Goal: Navigation & Orientation: Find specific page/section

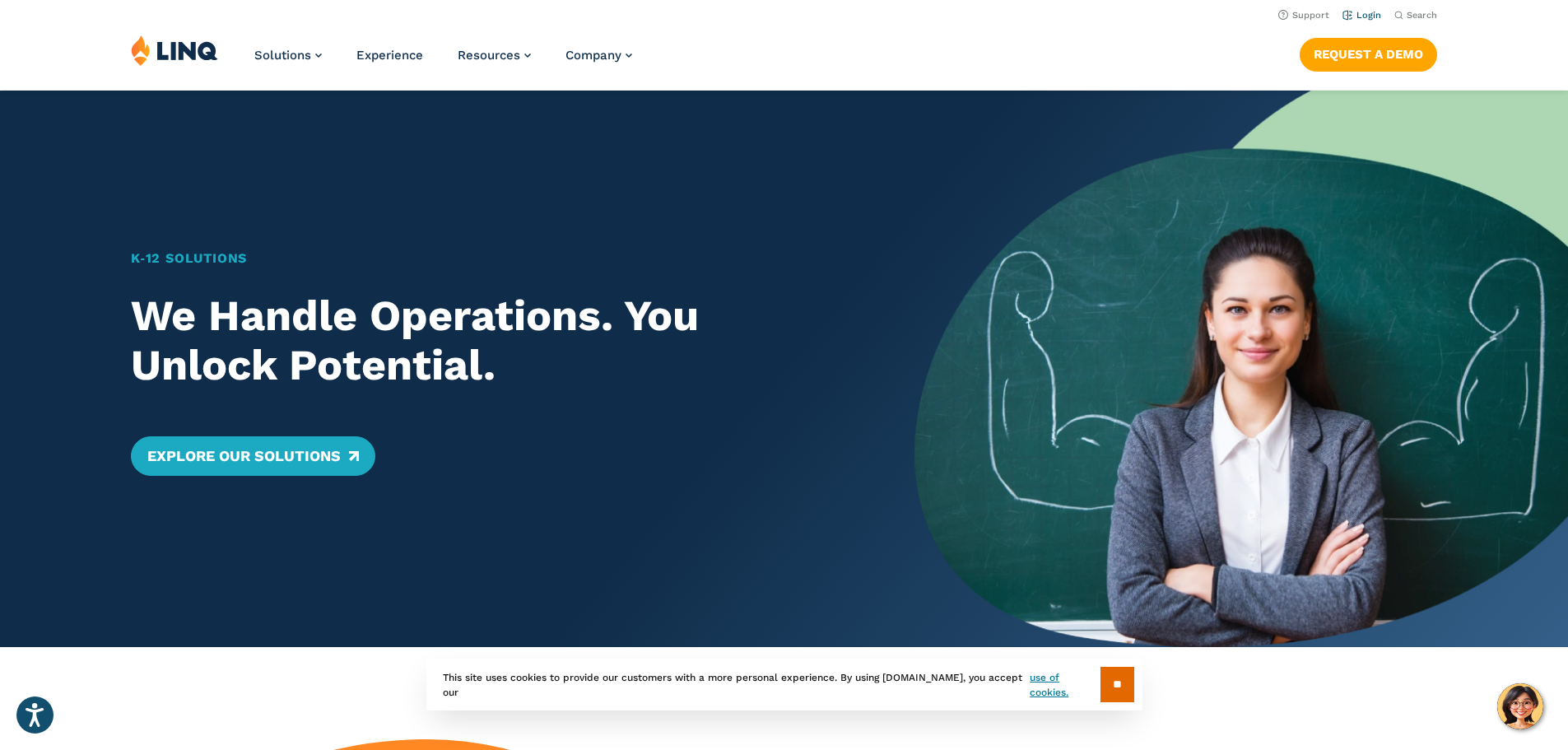
click at [1364, 15] on link "Login" at bounding box center [1362, 15] width 38 height 11
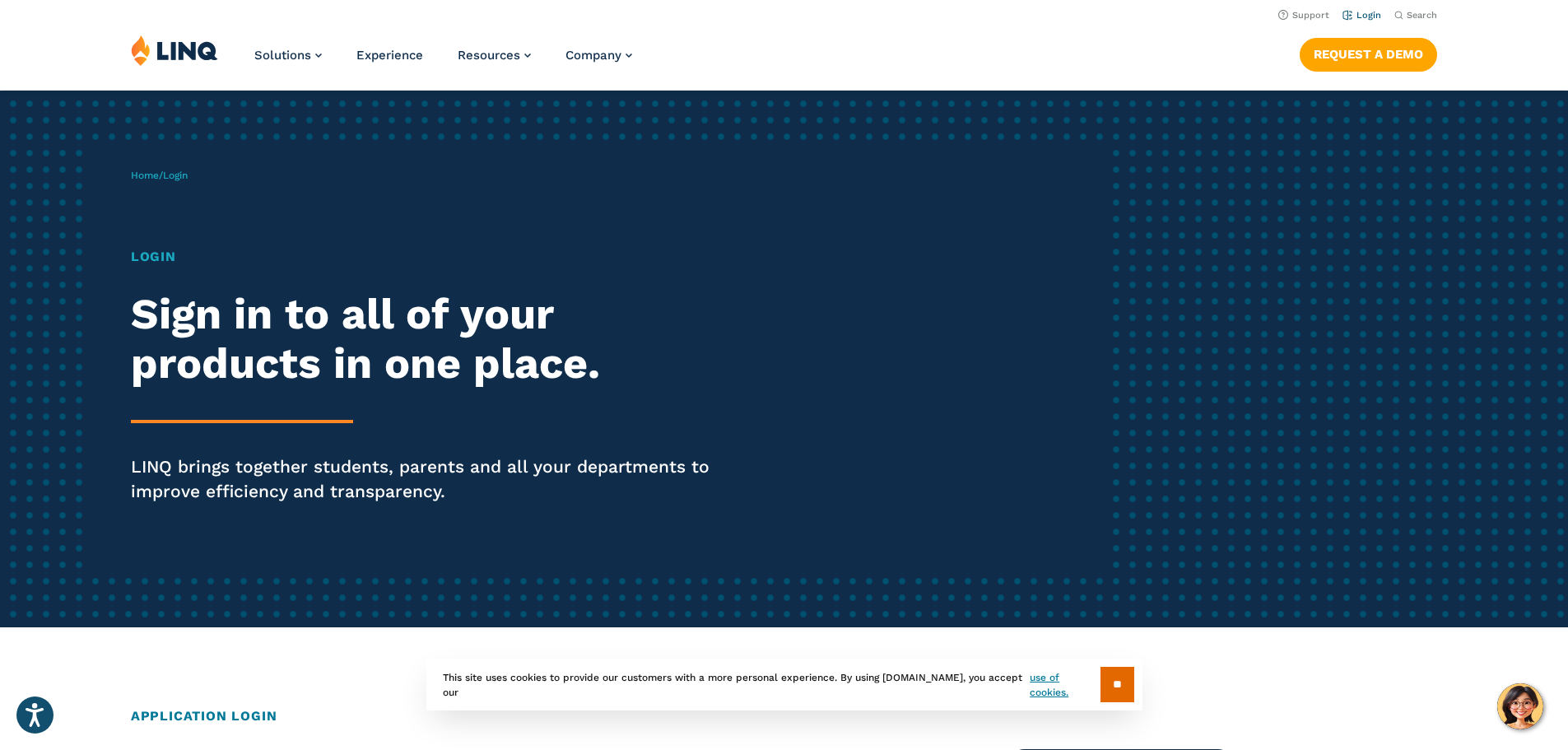
click at [1370, 14] on link "Login" at bounding box center [1362, 15] width 38 height 11
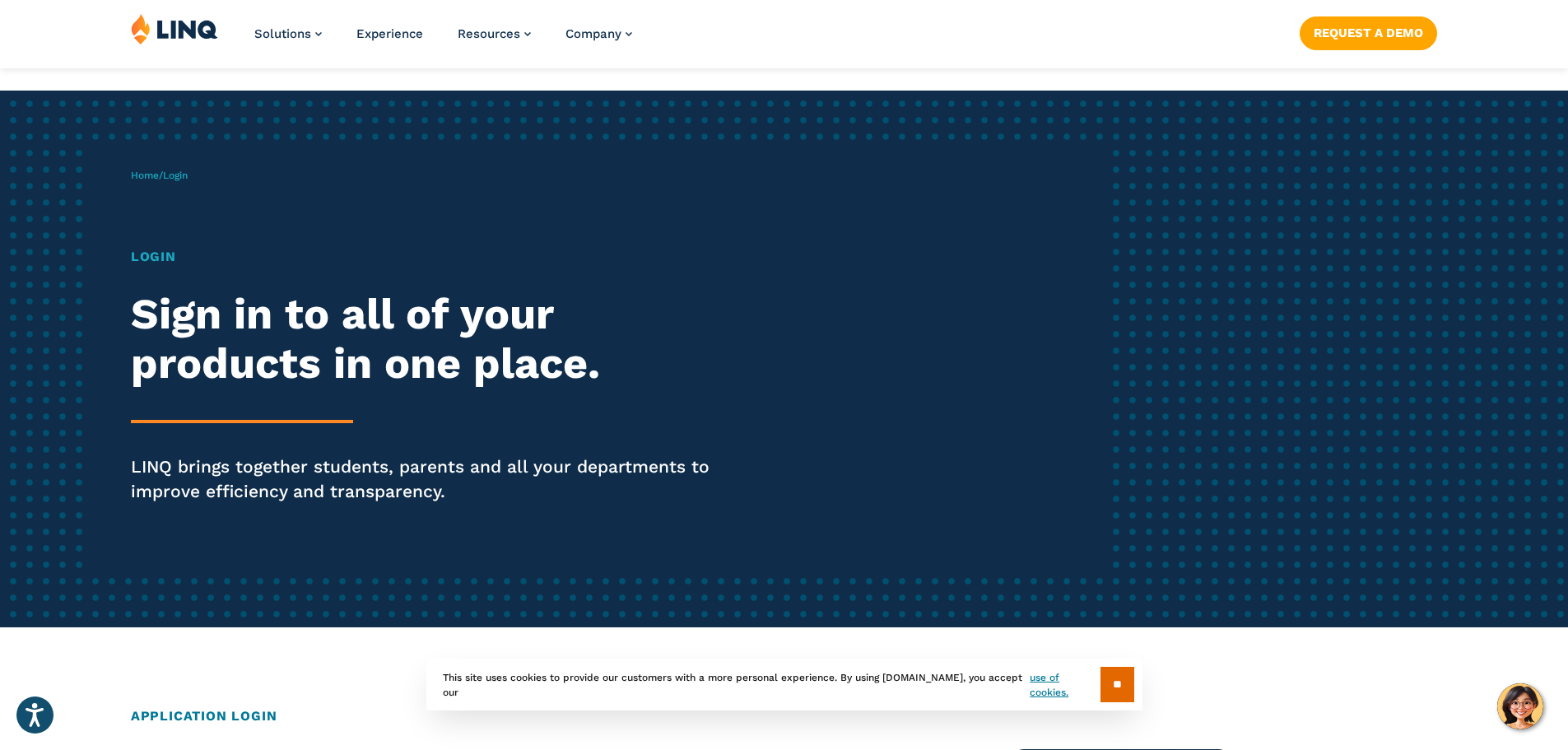
scroll to position [656, 0]
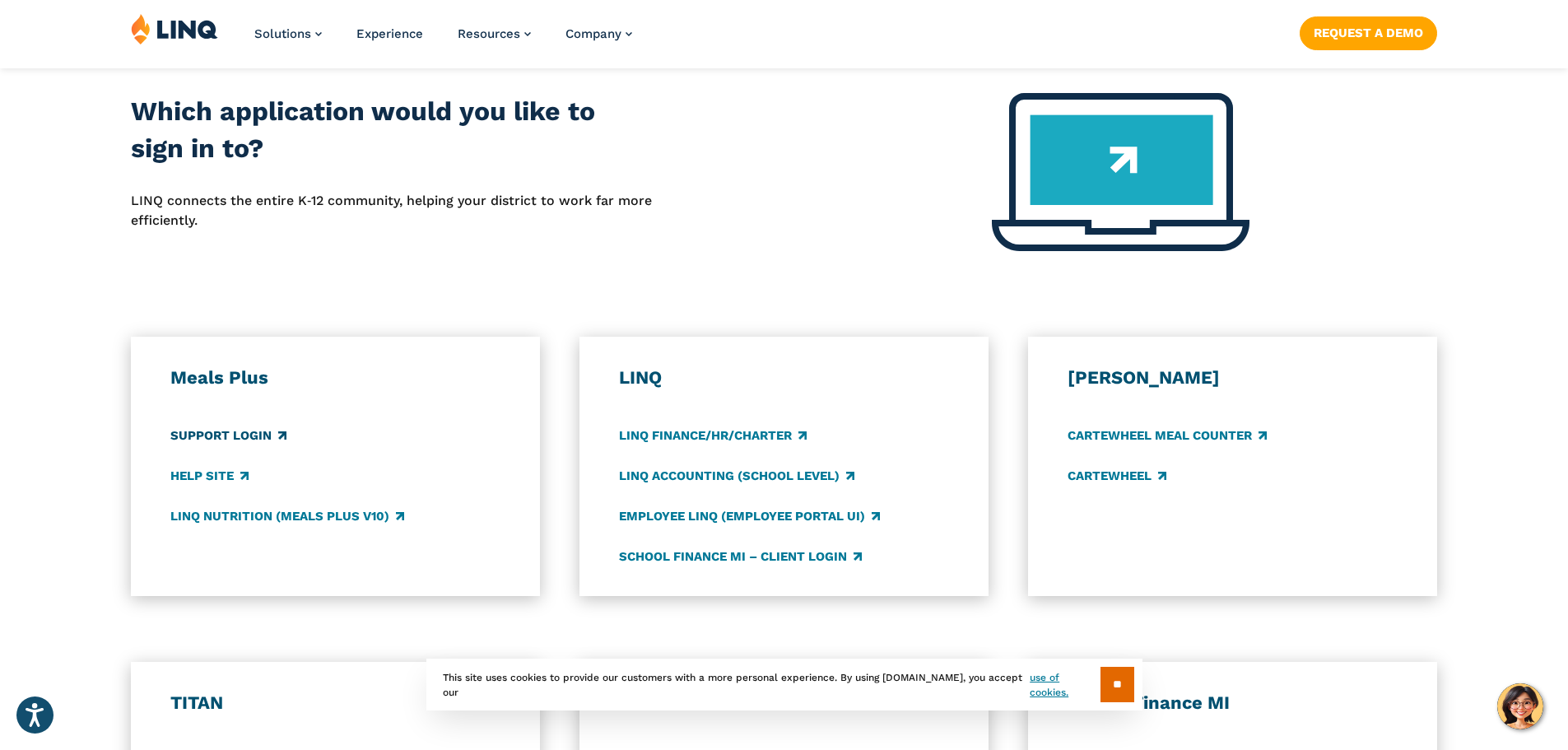
click at [201, 431] on link "Support Login" at bounding box center [228, 435] width 116 height 18
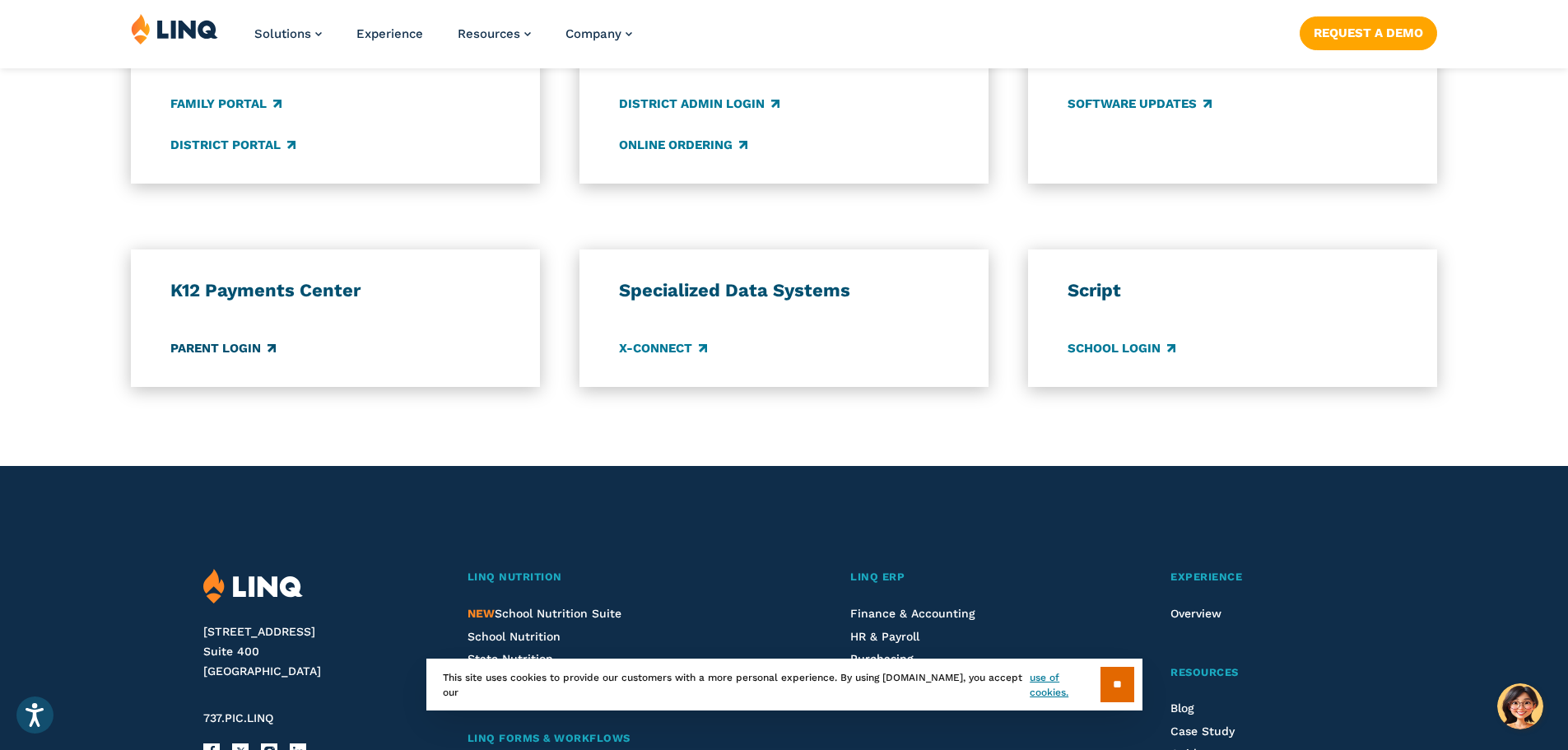
click at [254, 354] on link "Parent Login" at bounding box center [223, 348] width 106 height 18
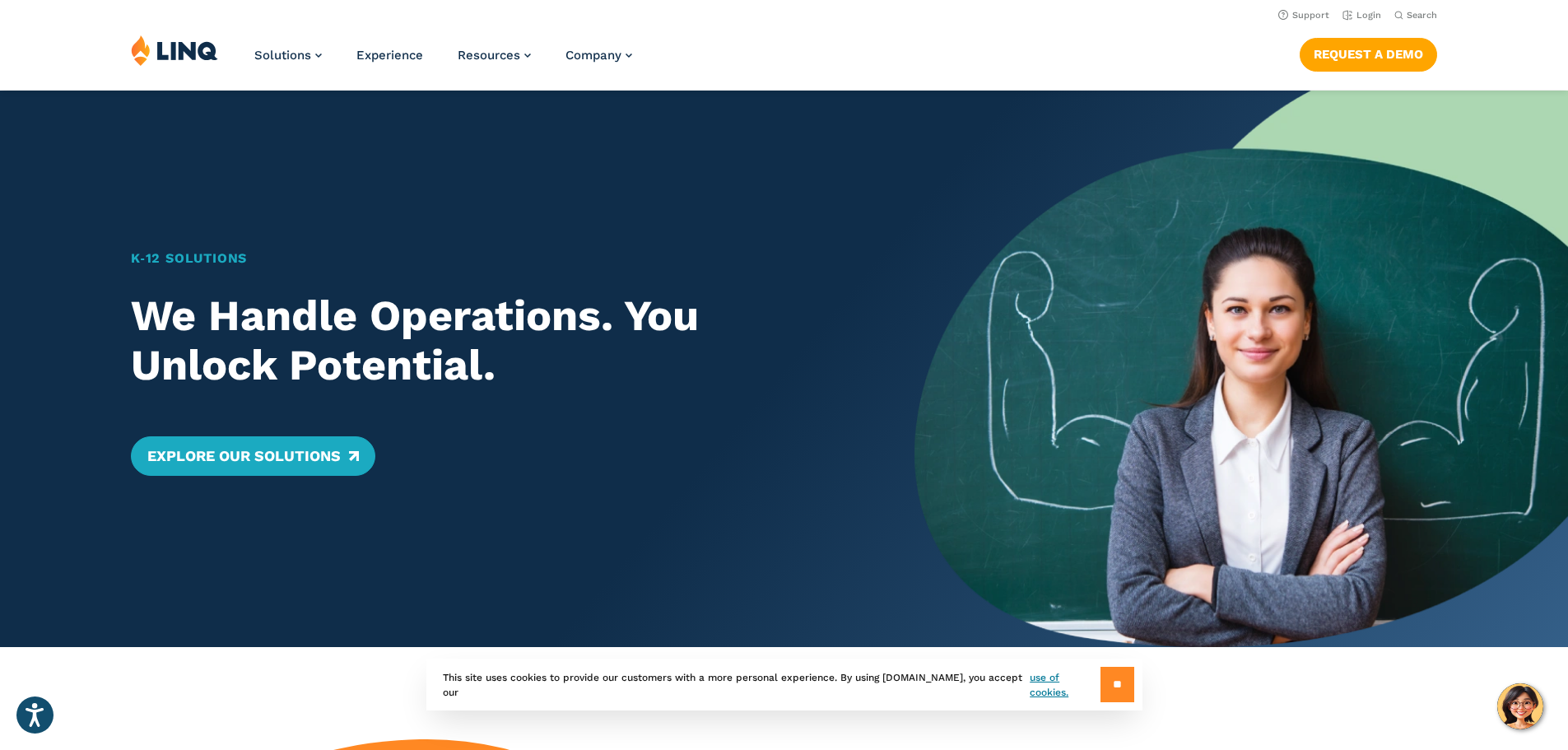
click at [1105, 683] on input "**" at bounding box center [1117, 684] width 34 height 36
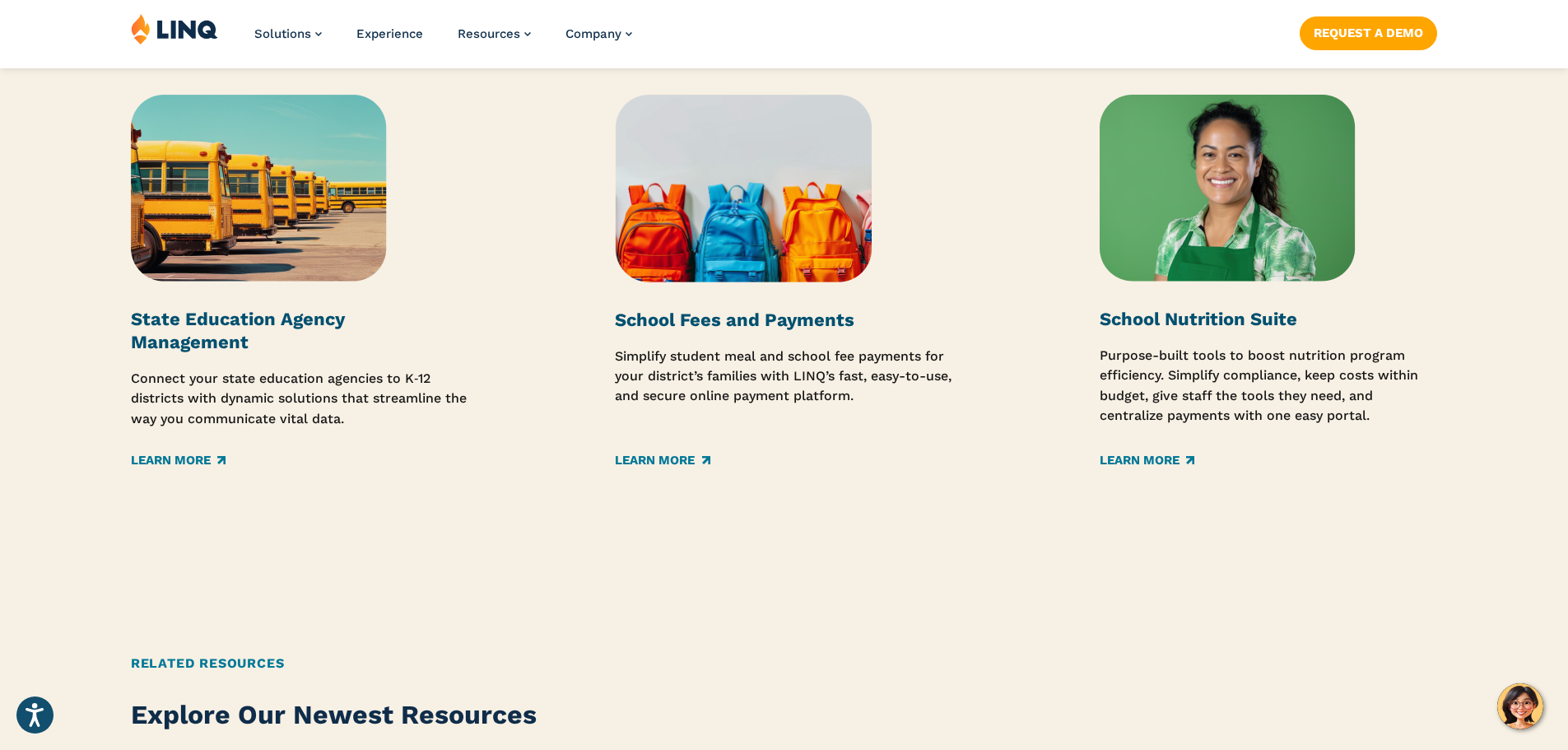
scroll to position [3281, 0]
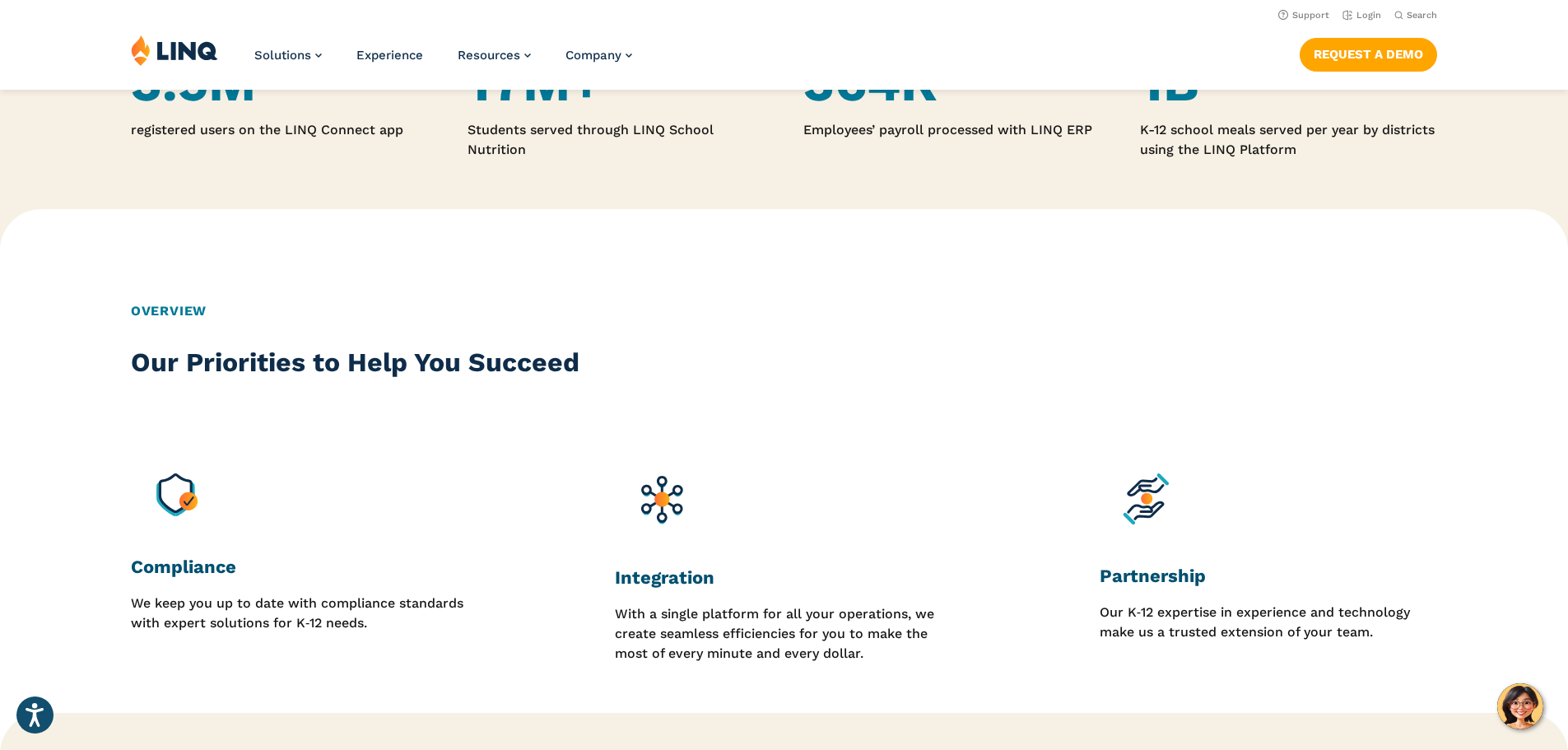
scroll to position [656, 0]
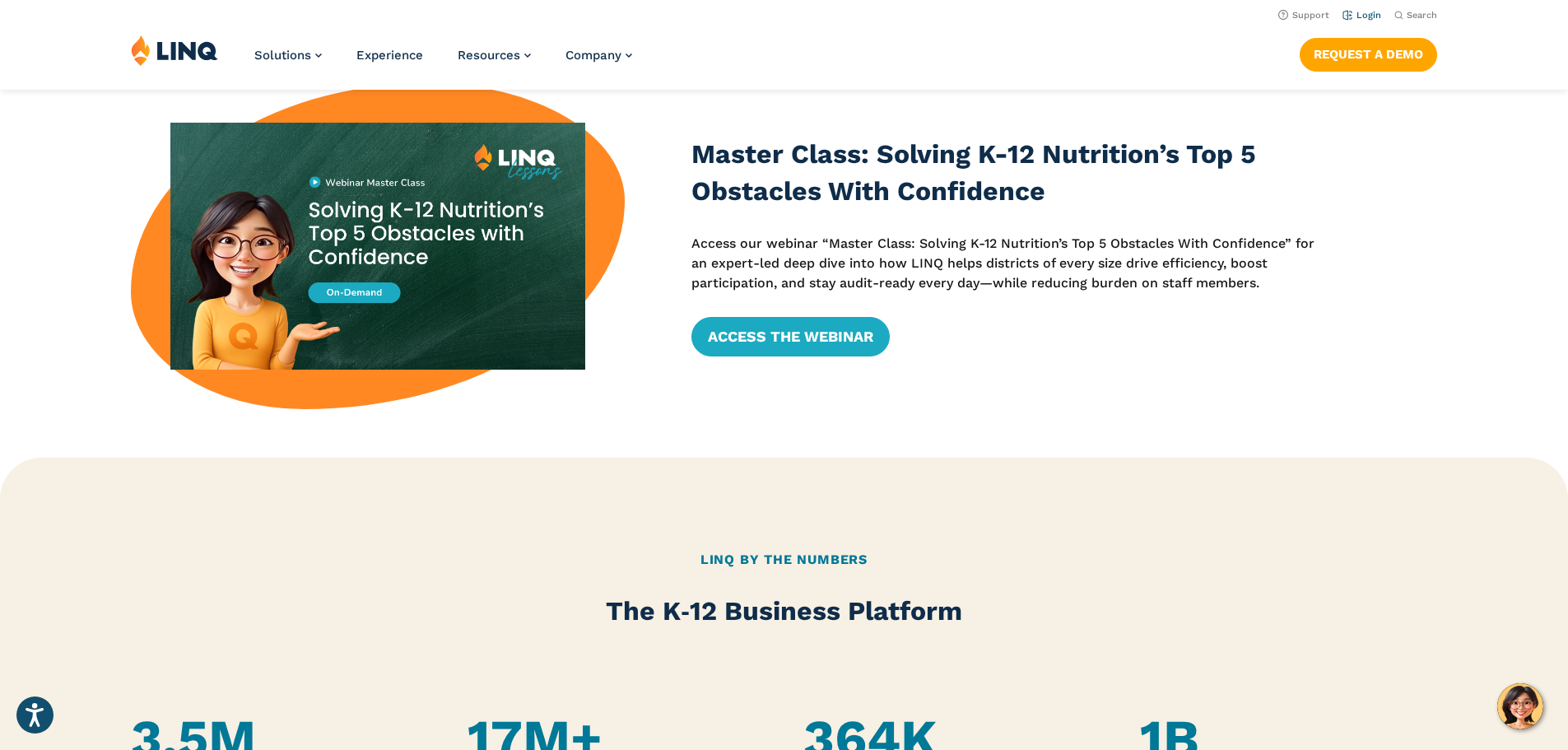
click at [1368, 15] on link "Login" at bounding box center [1362, 15] width 38 height 11
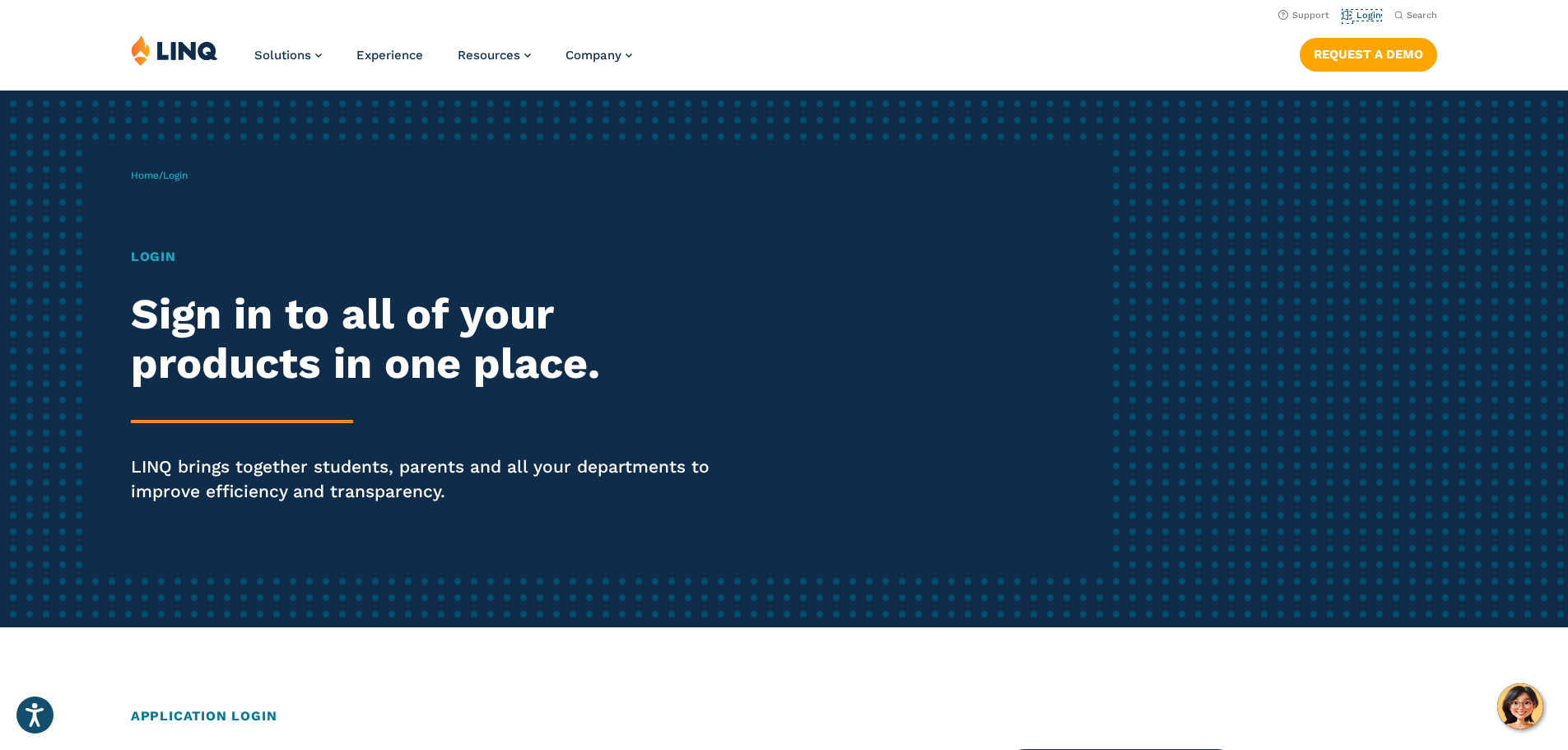
click at [1368, 15] on link "Login" at bounding box center [1362, 15] width 38 height 11
click at [236, 714] on h2 "Application Login" at bounding box center [784, 717] width 1307 height 20
click at [940, 188] on div "Home / Login Login Sign in to all of your products in one place. LINQ brings to…" at bounding box center [620, 359] width 980 height 421
